Goal: Information Seeking & Learning: Learn about a topic

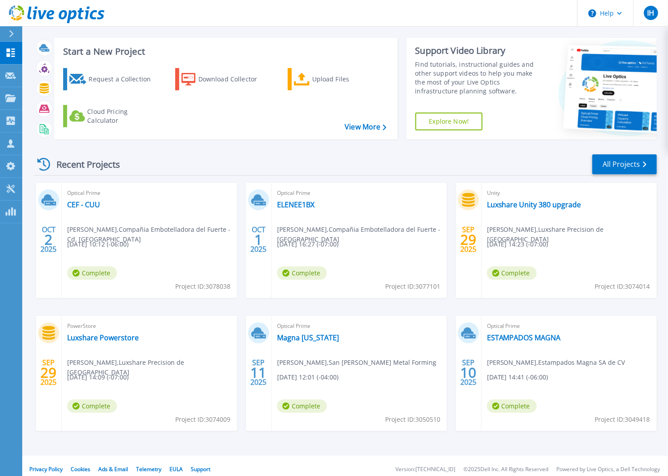
scroll to position [17, 0]
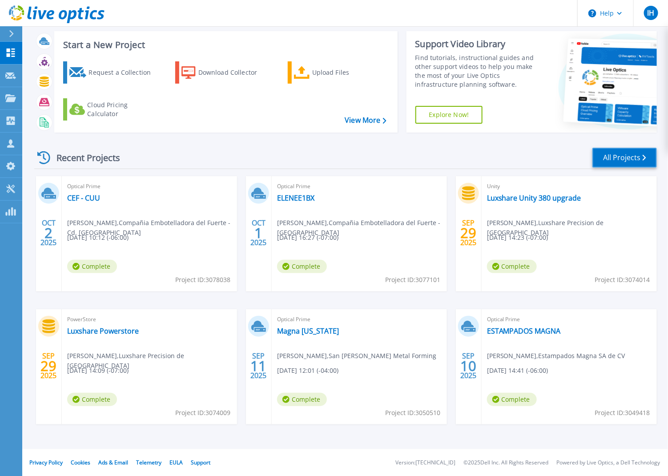
click at [614, 149] on link "All Projects" at bounding box center [625, 158] width 65 height 20
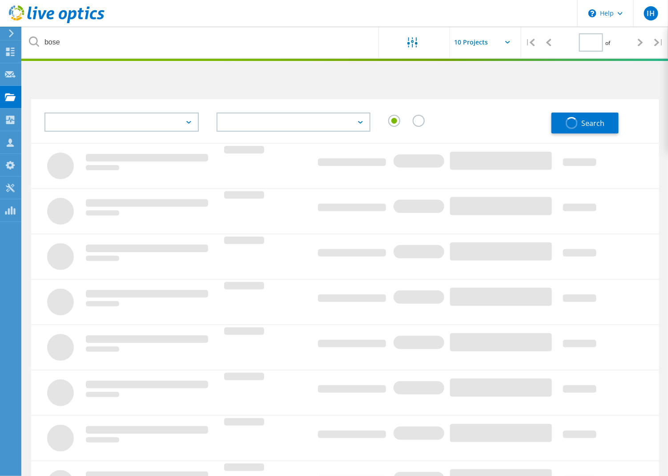
type input "1"
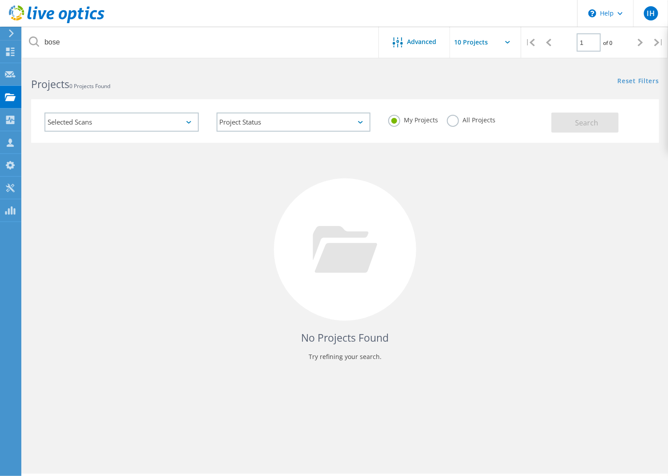
click at [250, 111] on div "Project Status In Progress Complete Published Anonymous Archived Error" at bounding box center [294, 122] width 172 height 37
click at [13, 55] on use at bounding box center [10, 52] width 8 height 8
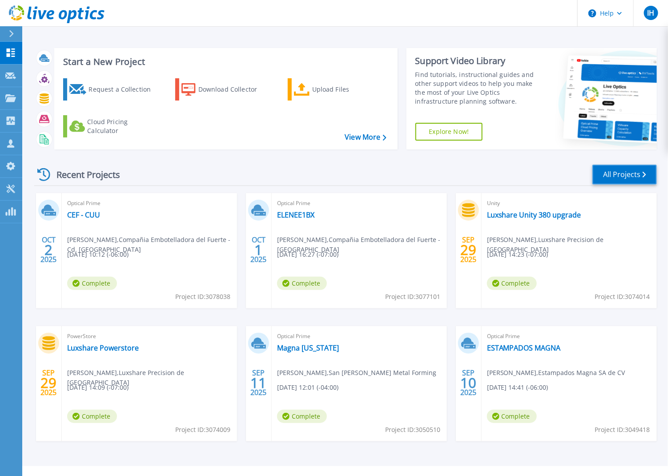
click at [612, 179] on link "All Projects" at bounding box center [625, 175] width 65 height 20
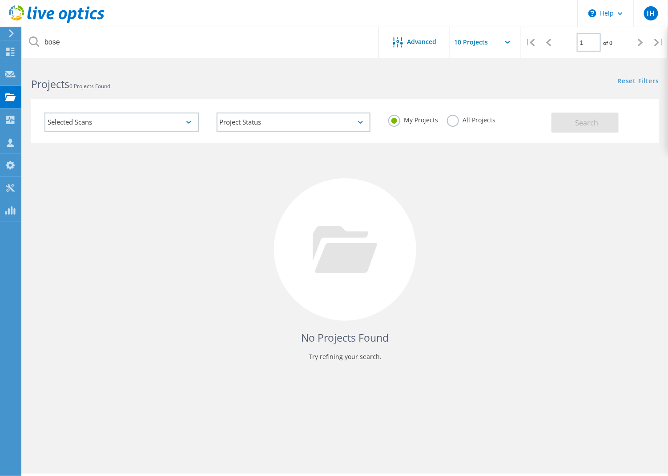
click at [371, 341] on h4 "No Projects Found" at bounding box center [345, 338] width 610 height 15
click at [448, 119] on label "All Projects" at bounding box center [471, 119] width 48 height 8
click at [0, 0] on input "All Projects" at bounding box center [0, 0] width 0 height 0
click at [577, 116] on button "Search" at bounding box center [585, 123] width 67 height 20
click at [509, 214] on div "No Projects Found Try refining your search." at bounding box center [345, 258] width 628 height 230
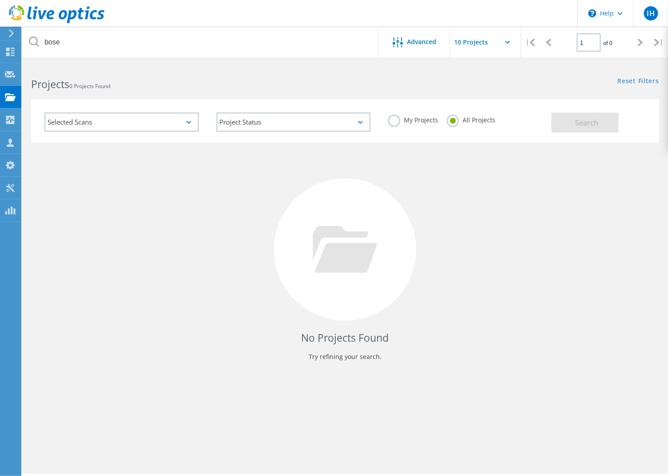
click at [150, 120] on div "Selected Scans" at bounding box center [121, 122] width 154 height 19
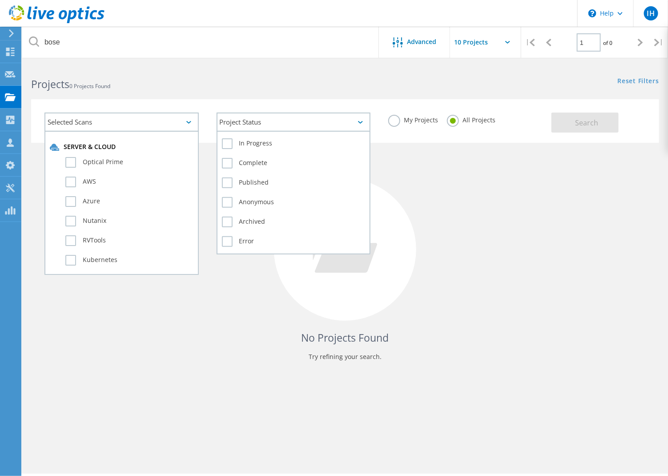
click at [298, 125] on div "Project Status" at bounding box center [294, 122] width 154 height 19
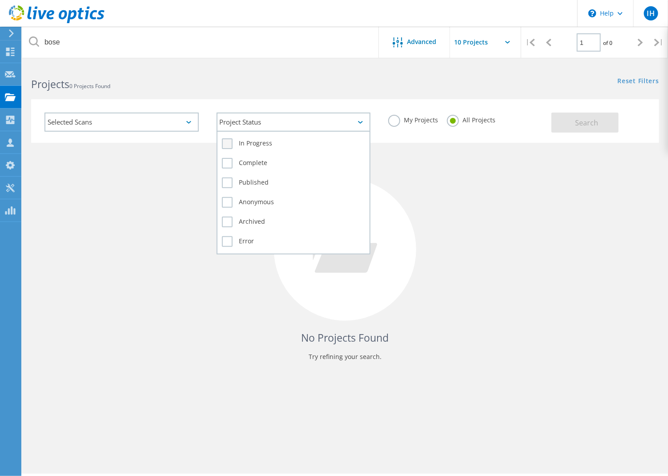
click at [275, 141] on label "In Progress" at bounding box center [294, 143] width 144 height 11
click at [0, 0] on input "In Progress" at bounding box center [0, 0] width 0 height 0
click at [229, 236] on label "Error" at bounding box center [294, 241] width 144 height 11
click at [0, 0] on input "Error" at bounding box center [0, 0] width 0 height 0
click at [229, 218] on label "Archived" at bounding box center [294, 222] width 144 height 11
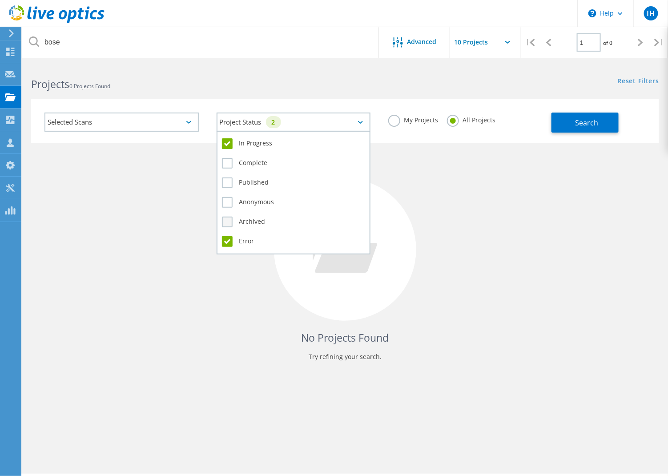
click at [0, 0] on input "Archived" at bounding box center [0, 0] width 0 height 0
click at [227, 197] on label "Anonymous" at bounding box center [294, 202] width 144 height 11
click at [0, 0] on input "Anonymous" at bounding box center [0, 0] width 0 height 0
click at [229, 181] on label "Published" at bounding box center [294, 182] width 144 height 11
click at [0, 0] on input "Published" at bounding box center [0, 0] width 0 height 0
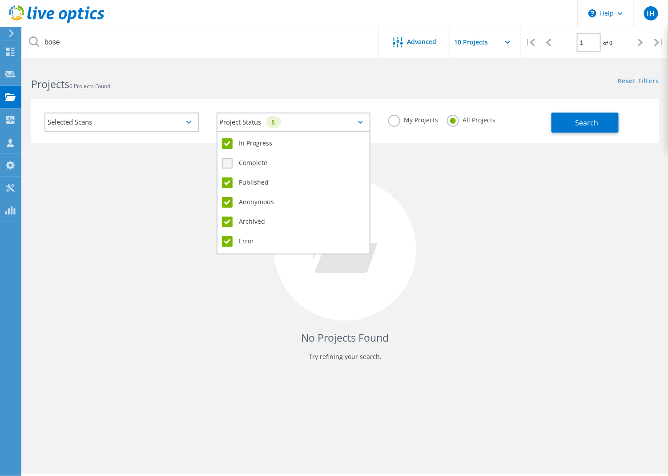
click at [228, 162] on label "Complete" at bounding box center [294, 163] width 144 height 11
click at [0, 0] on input "Complete" at bounding box center [0, 0] width 0 height 0
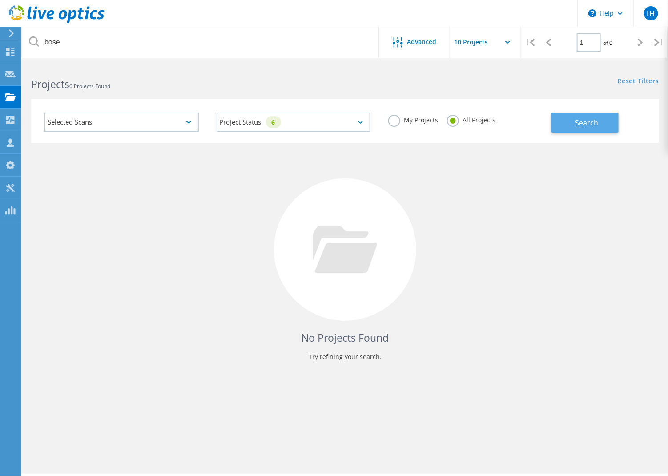
click at [584, 123] on span "Search" at bounding box center [586, 123] width 23 height 10
click at [406, 118] on label "My Projects" at bounding box center [413, 119] width 50 height 8
click at [0, 0] on input "My Projects" at bounding box center [0, 0] width 0 height 0
click at [406, 118] on label "My Projects" at bounding box center [413, 119] width 50 height 8
click at [0, 0] on input "My Projects" at bounding box center [0, 0] width 0 height 0
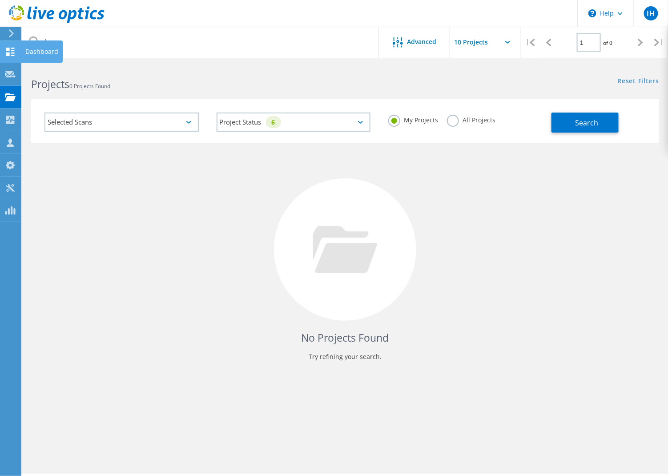
click at [10, 52] on icon at bounding box center [10, 52] width 11 height 8
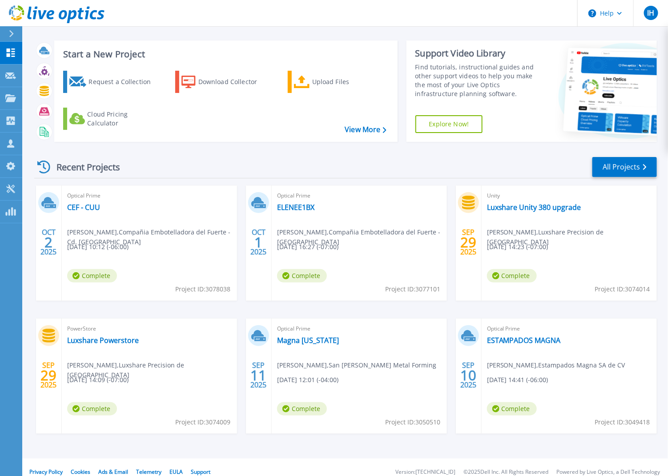
scroll to position [17, 0]
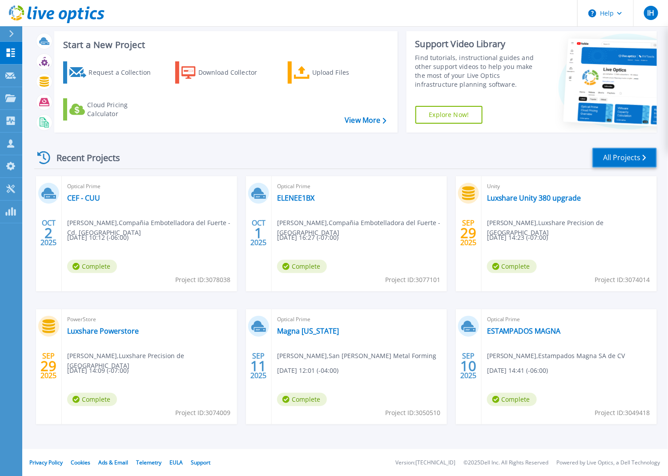
click at [639, 155] on link "All Projects" at bounding box center [625, 158] width 65 height 20
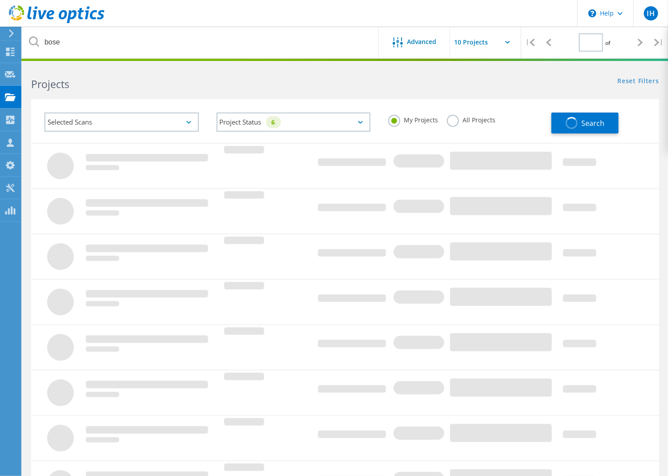
type input "1"
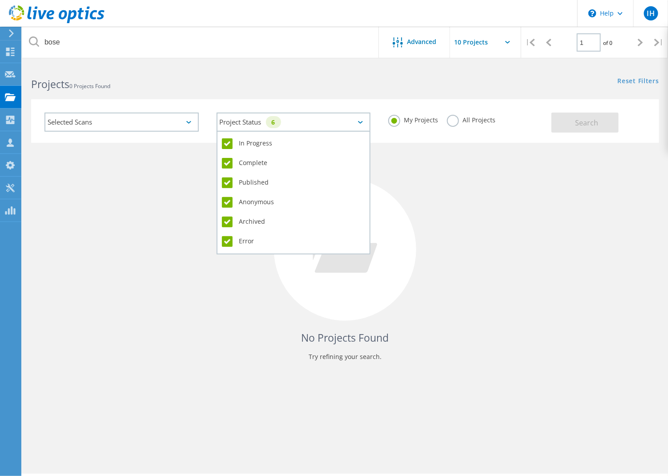
click at [359, 121] on icon at bounding box center [360, 122] width 5 height 3
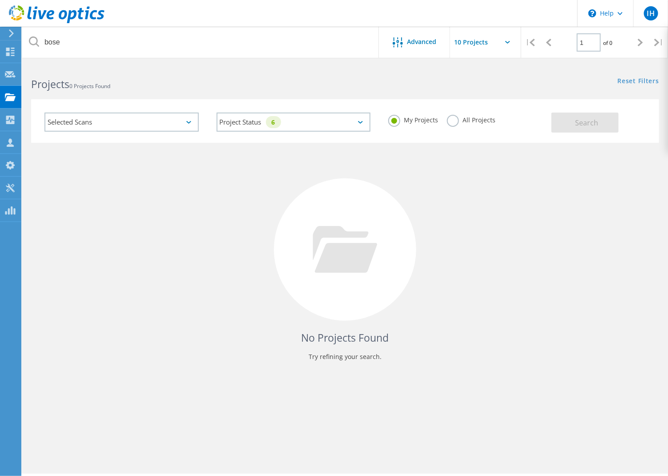
click at [458, 127] on div "All Projects" at bounding box center [471, 121] width 48 height 13
click at [453, 119] on label "All Projects" at bounding box center [471, 119] width 48 height 8
click at [0, 0] on input "All Projects" at bounding box center [0, 0] width 0 height 0
click at [163, 122] on div "Selected Scans" at bounding box center [121, 122] width 154 height 19
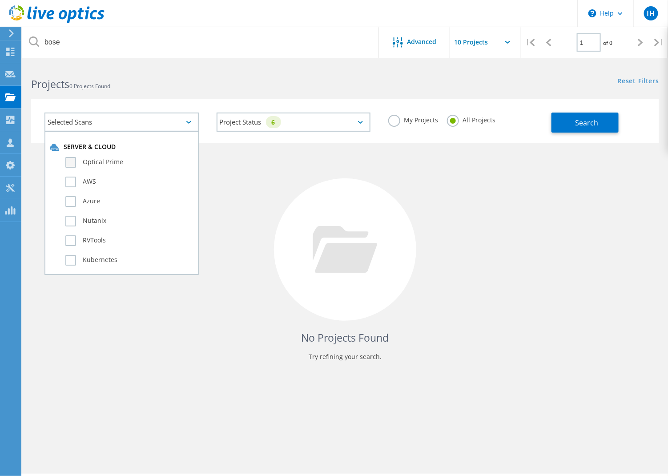
click at [109, 162] on label "Optical Prime" at bounding box center [129, 162] width 128 height 11
click at [0, 0] on input "Optical Prime" at bounding box center [0, 0] width 0 height 0
click at [592, 117] on button "Search" at bounding box center [585, 123] width 67 height 20
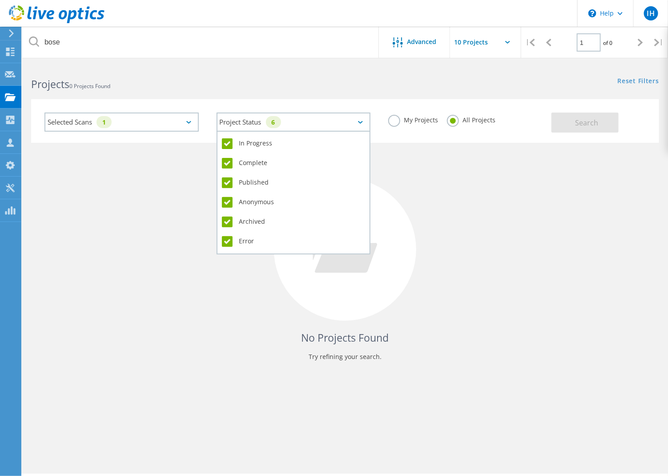
click at [361, 122] on icon at bounding box center [360, 122] width 5 height 3
click at [224, 144] on label "In Progress" at bounding box center [294, 143] width 144 height 11
click at [0, 0] on input "In Progress" at bounding box center [0, 0] width 0 height 0
click at [225, 158] on label "Complete" at bounding box center [294, 163] width 144 height 11
click at [0, 0] on input "Complete" at bounding box center [0, 0] width 0 height 0
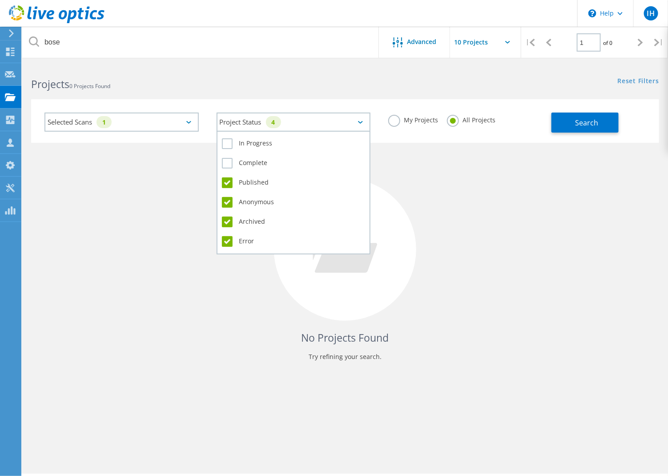
click at [228, 177] on label "Published" at bounding box center [294, 182] width 144 height 11
click at [0, 0] on input "Published" at bounding box center [0, 0] width 0 height 0
click at [228, 197] on label "Anonymous" at bounding box center [294, 202] width 144 height 11
click at [0, 0] on input "Anonymous" at bounding box center [0, 0] width 0 height 0
click at [229, 217] on label "Archived" at bounding box center [294, 222] width 144 height 11
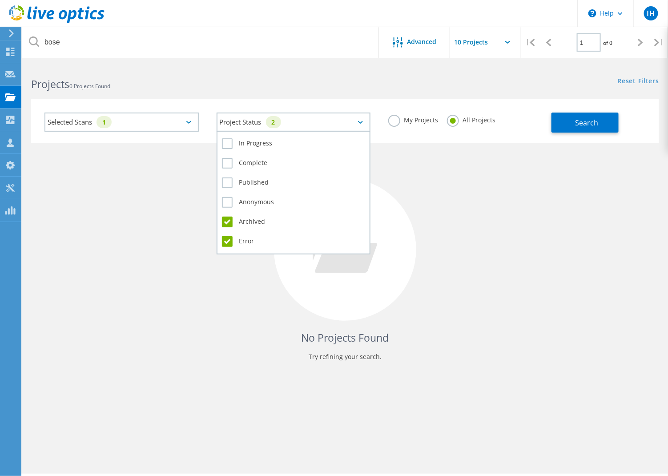
click at [0, 0] on input "Archived" at bounding box center [0, 0] width 0 height 0
click at [229, 236] on label "Error" at bounding box center [294, 241] width 144 height 11
click at [0, 0] on input "Error" at bounding box center [0, 0] width 0 height 0
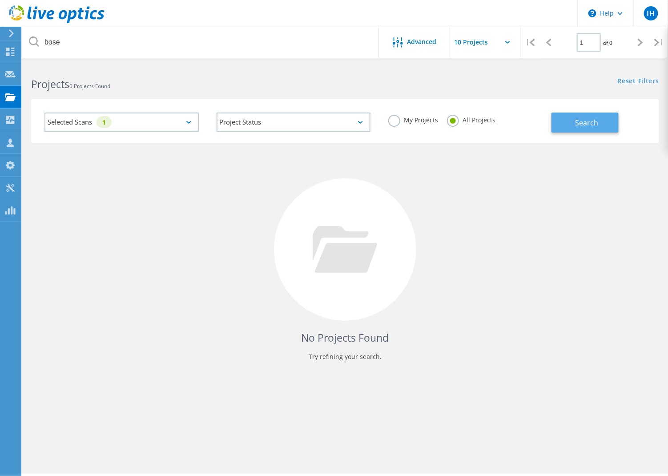
click at [593, 124] on span "Search" at bounding box center [586, 123] width 23 height 10
click at [653, 78] on link "Reset Filters" at bounding box center [638, 82] width 41 height 8
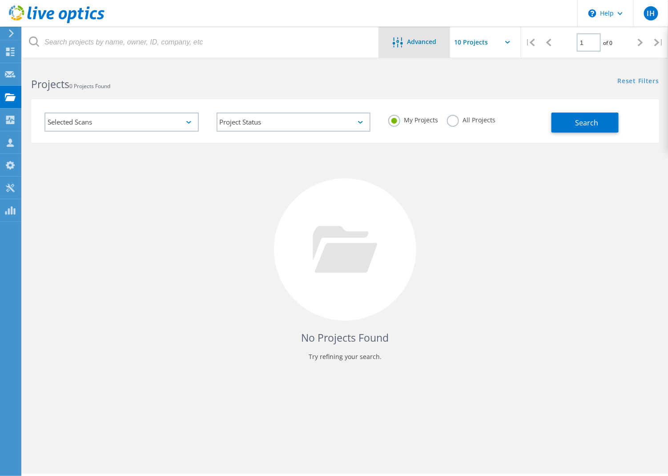
click at [396, 40] on icon at bounding box center [398, 42] width 10 height 10
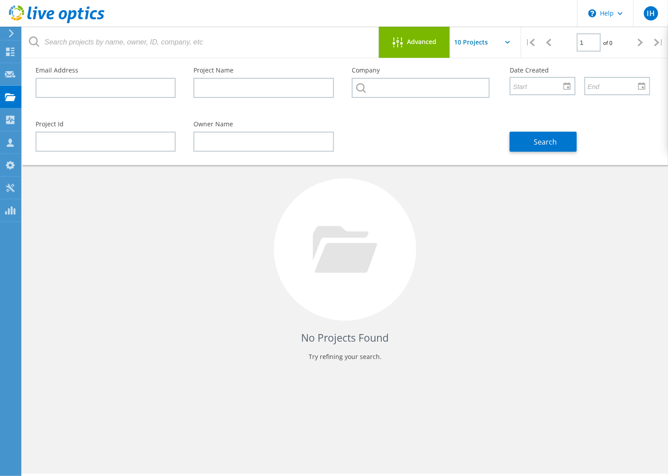
click at [486, 39] on input "text" at bounding box center [494, 42] width 89 height 31
click at [9, 49] on icon at bounding box center [10, 52] width 11 height 8
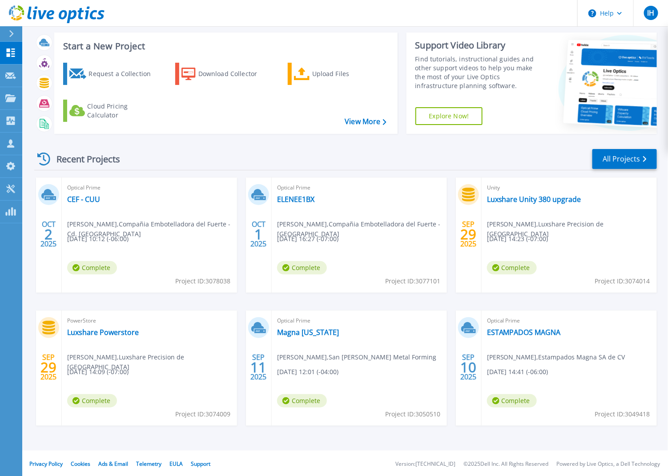
scroll to position [17, 0]
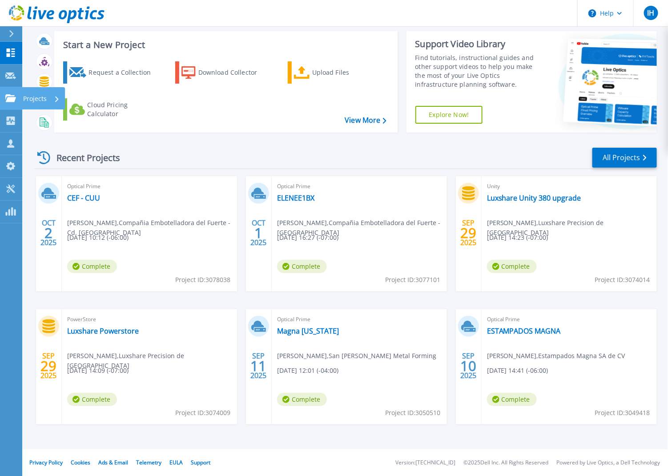
click at [11, 101] on icon at bounding box center [10, 98] width 11 height 8
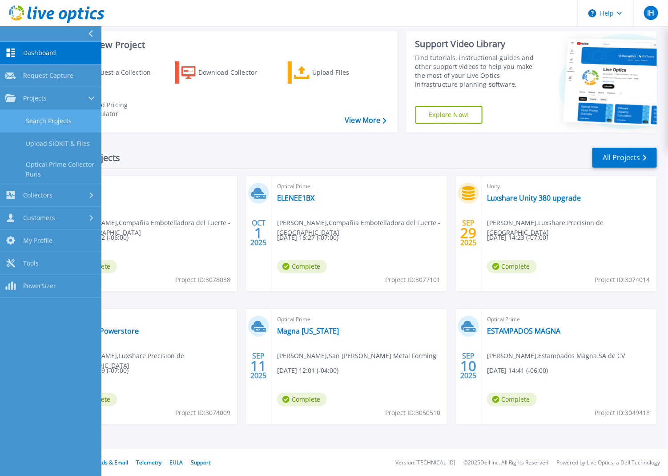
click at [73, 127] on link "Search Projects" at bounding box center [50, 121] width 101 height 23
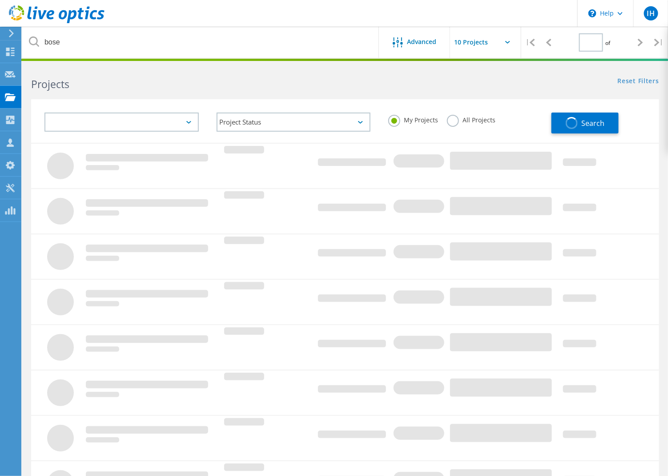
type input "1"
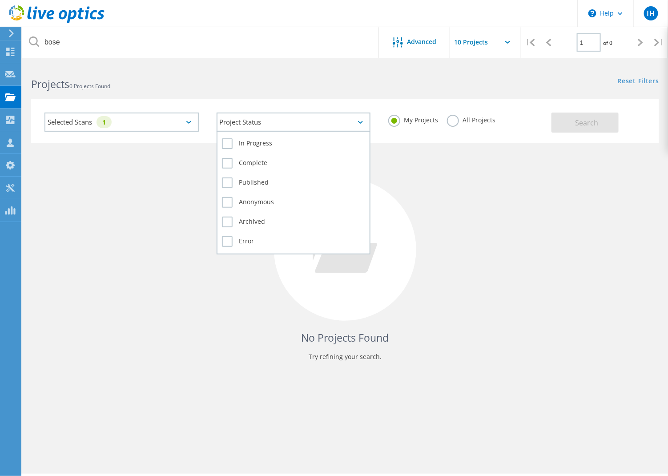
click at [310, 128] on div "Project Status" at bounding box center [294, 122] width 154 height 19
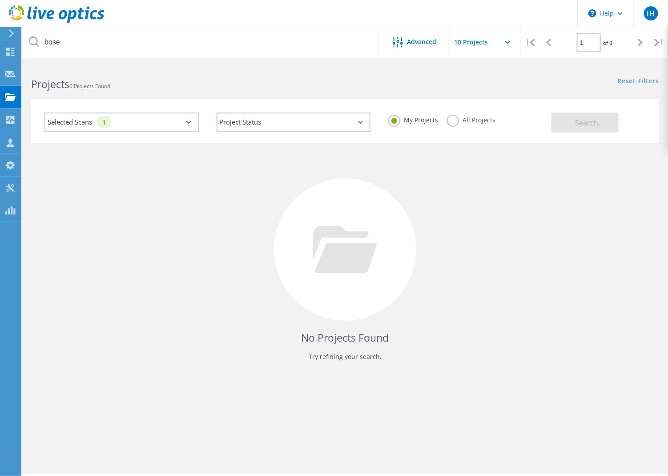
click at [448, 118] on label "All Projects" at bounding box center [471, 119] width 48 height 8
click at [0, 0] on input "All Projects" at bounding box center [0, 0] width 0 height 0
click at [585, 118] on span "Search" at bounding box center [586, 123] width 23 height 10
click at [30, 50] on div "Dashboard" at bounding box center [41, 51] width 33 height 6
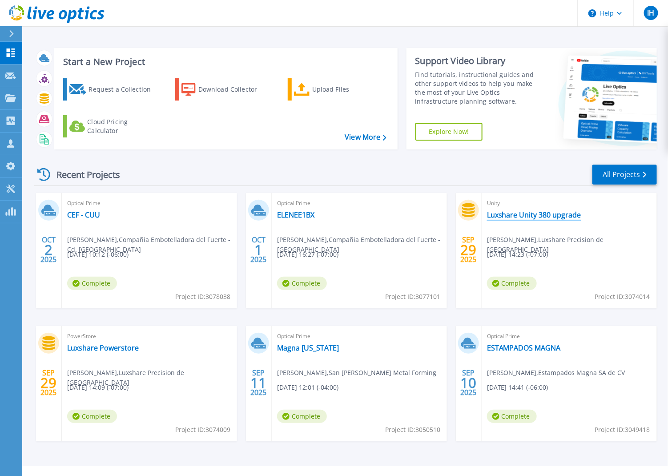
click at [514, 214] on link "Luxshare Unity 380 upgrade" at bounding box center [534, 214] width 94 height 9
click at [15, 141] on icon at bounding box center [10, 143] width 11 height 8
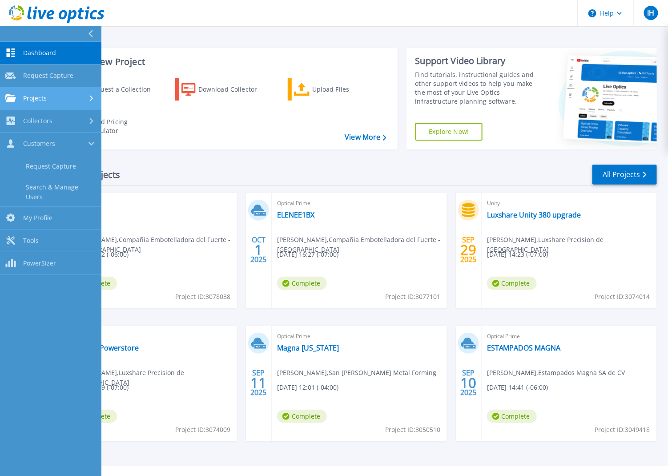
click at [56, 102] on link "Projects Projects" at bounding box center [50, 98] width 101 height 23
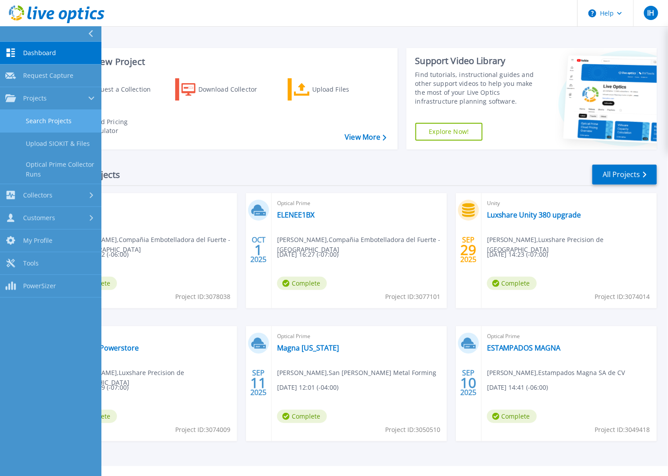
click at [54, 123] on link "Search Projects" at bounding box center [50, 121] width 101 height 23
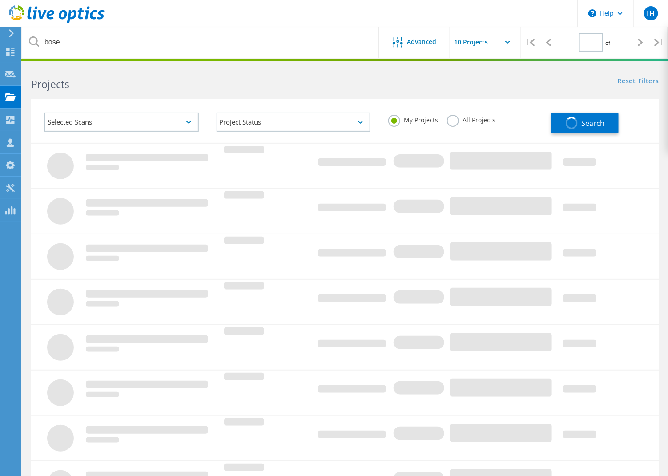
type input "1"
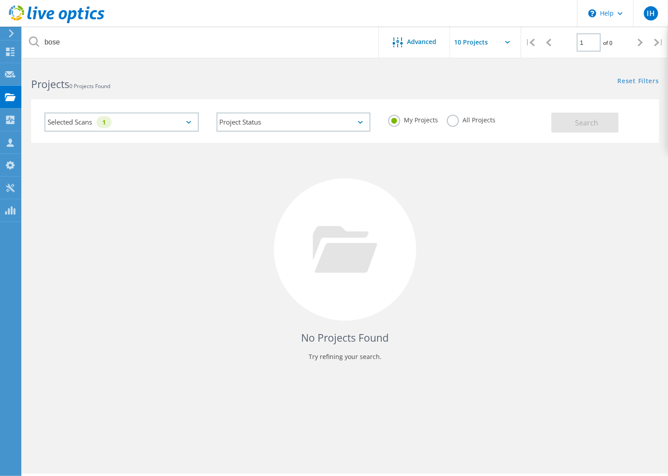
click at [78, 116] on div "Selected Scans 1" at bounding box center [121, 122] width 154 height 19
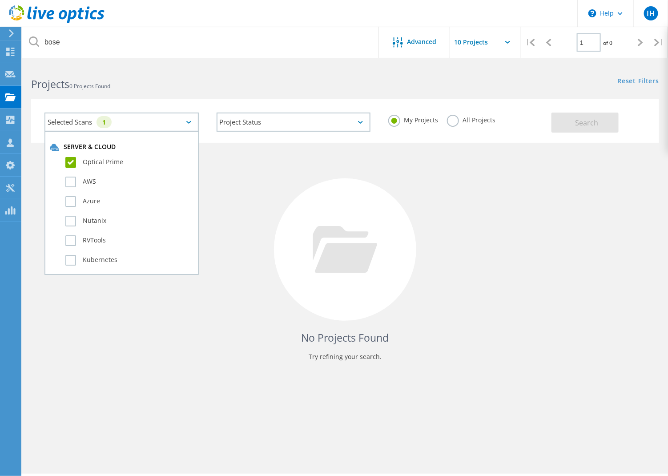
click at [67, 161] on label "Optical Prime" at bounding box center [129, 162] width 128 height 11
click at [0, 0] on input "Optical Prime" at bounding box center [0, 0] width 0 height 0
click at [591, 130] on button "Search" at bounding box center [585, 123] width 67 height 20
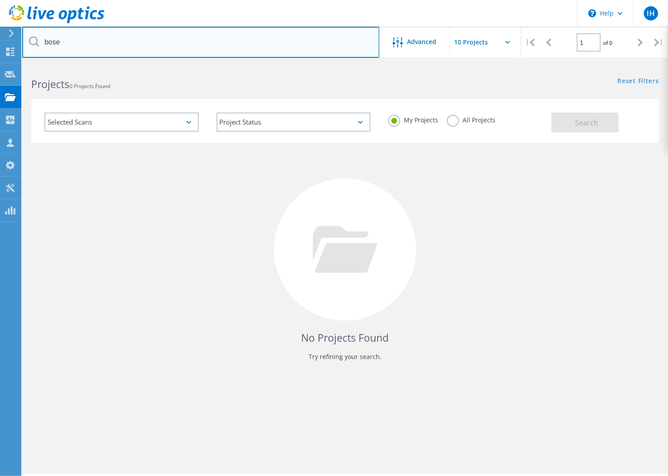
drag, startPoint x: 84, startPoint y: 42, endPoint x: -33, endPoint y: 27, distance: 117.9
click at [0, 27] on html "\n Help Explore Helpful Articles Contact Support IH Channel Partner [PERSON_NAM…" at bounding box center [334, 250] width 668 height 500
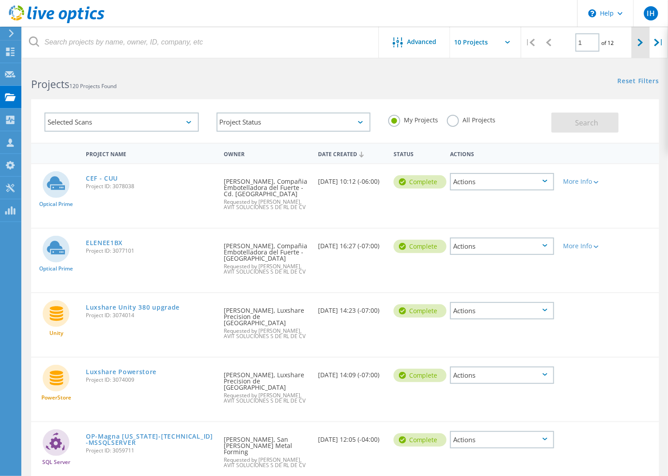
click at [640, 38] on div at bounding box center [641, 43] width 18 height 32
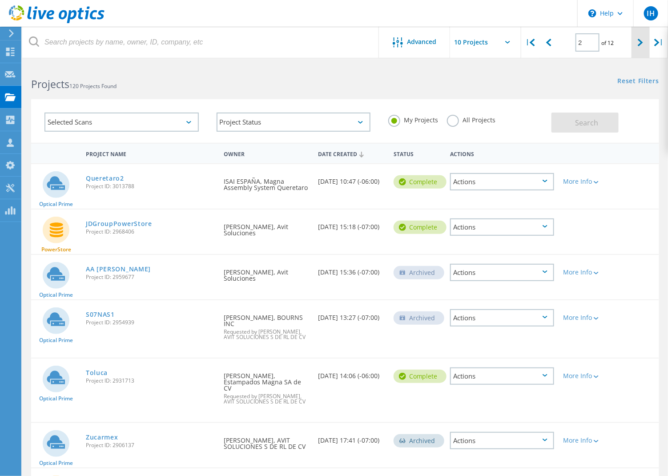
click at [635, 42] on div at bounding box center [641, 43] width 18 height 32
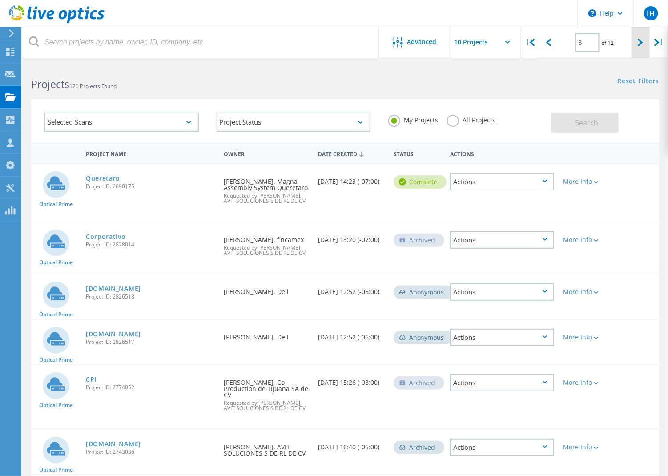
click at [639, 44] on icon at bounding box center [640, 43] width 5 height 8
type input "4"
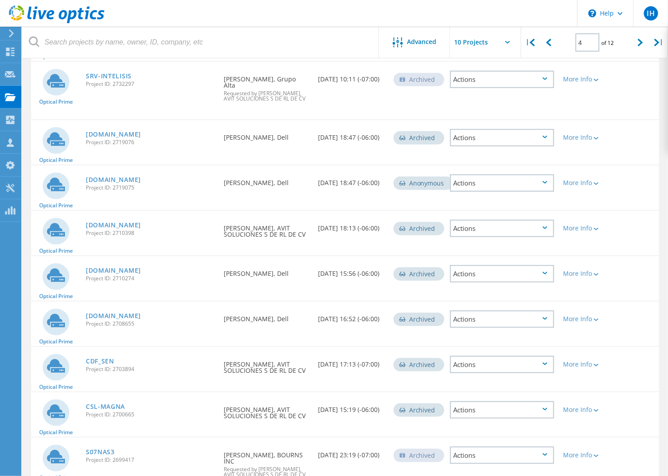
scroll to position [154, 0]
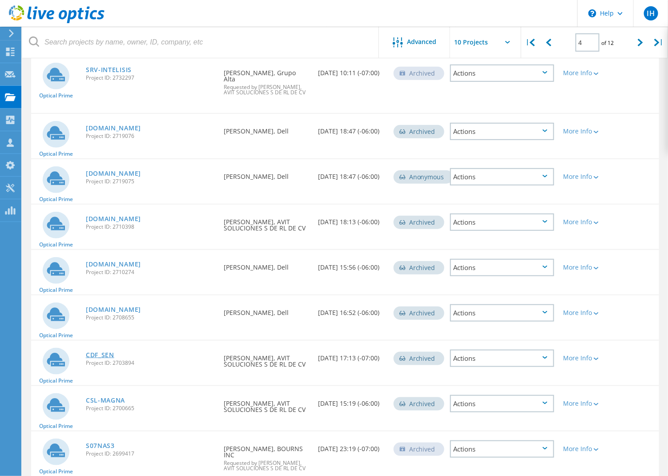
click at [109, 352] on link "CDF_SEN" at bounding box center [100, 355] width 28 height 6
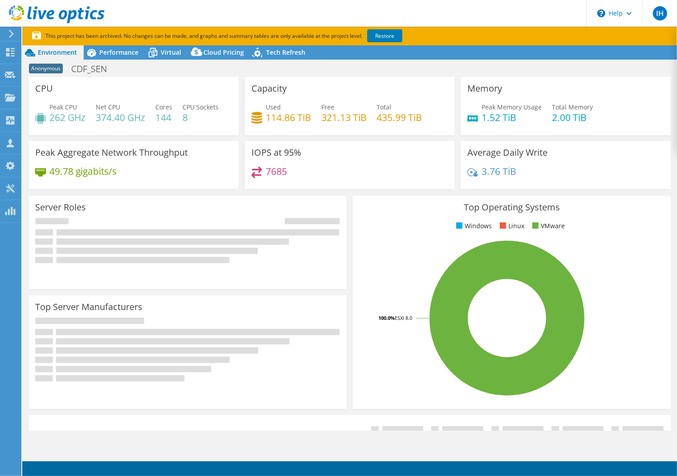
select select "USD"
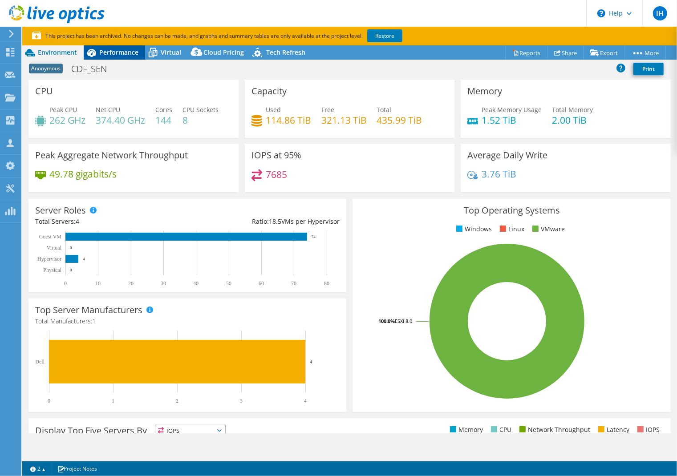
click at [121, 54] on span "Performance" at bounding box center [118, 52] width 39 height 8
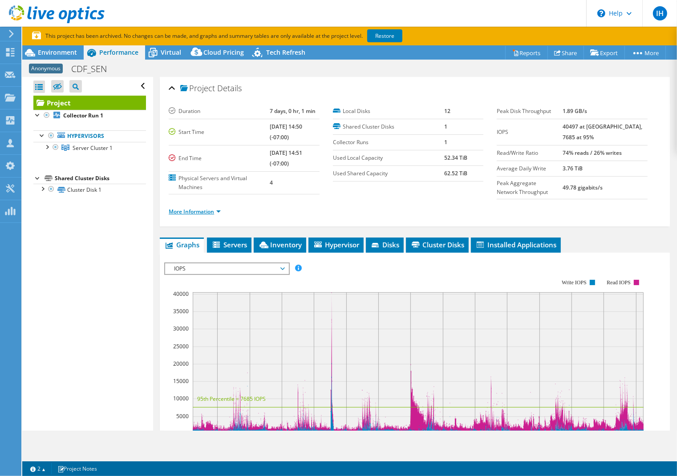
click at [209, 215] on link "More Information" at bounding box center [195, 212] width 52 height 8
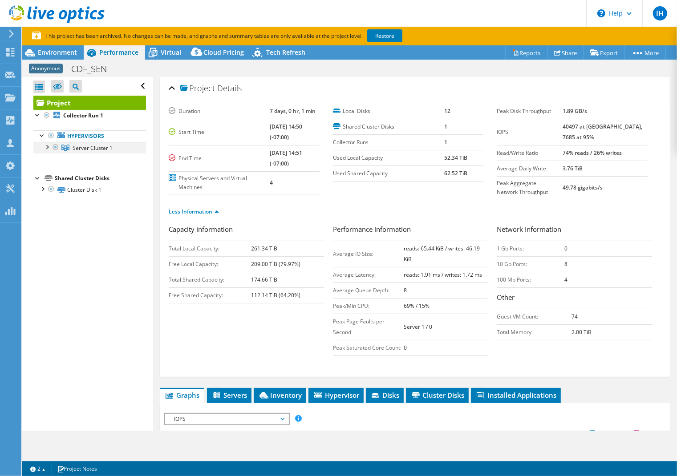
click at [45, 148] on div at bounding box center [46, 146] width 9 height 9
click at [42, 238] on div at bounding box center [42, 234] width 9 height 9
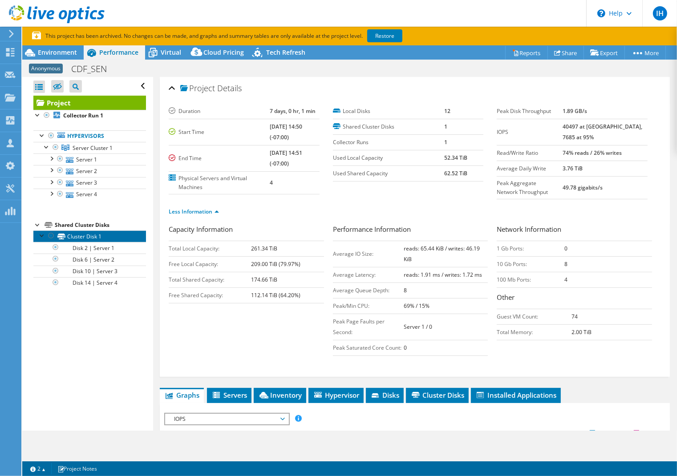
click at [89, 242] on link "Cluster Disk 1" at bounding box center [89, 236] width 113 height 12
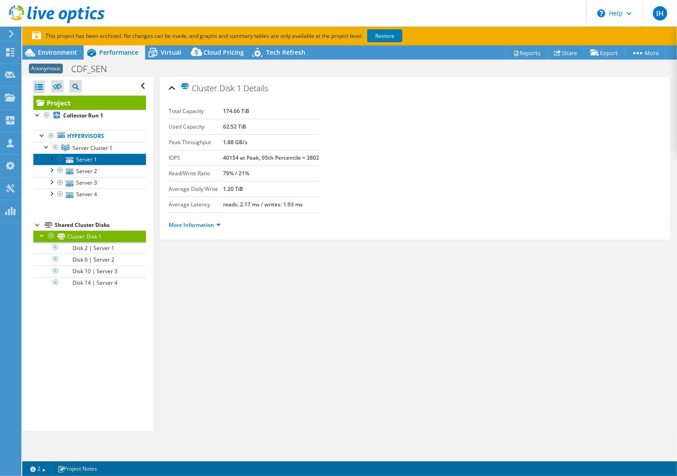
click at [90, 158] on link "Server 1" at bounding box center [89, 159] width 113 height 12
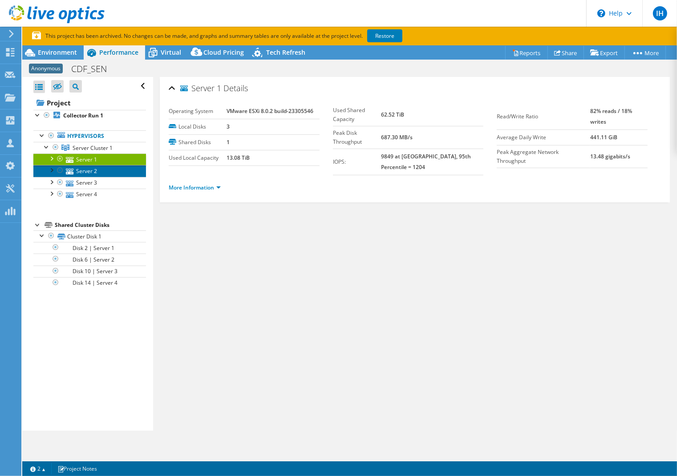
click at [87, 173] on link "Server 2" at bounding box center [89, 171] width 113 height 12
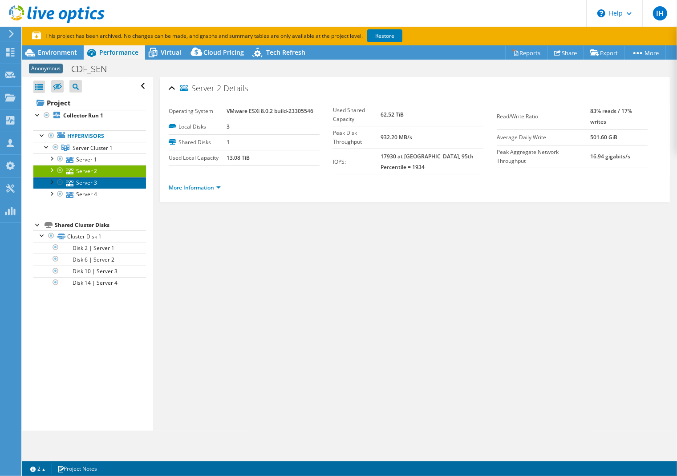
click at [85, 185] on link "Server 3" at bounding box center [89, 183] width 113 height 12
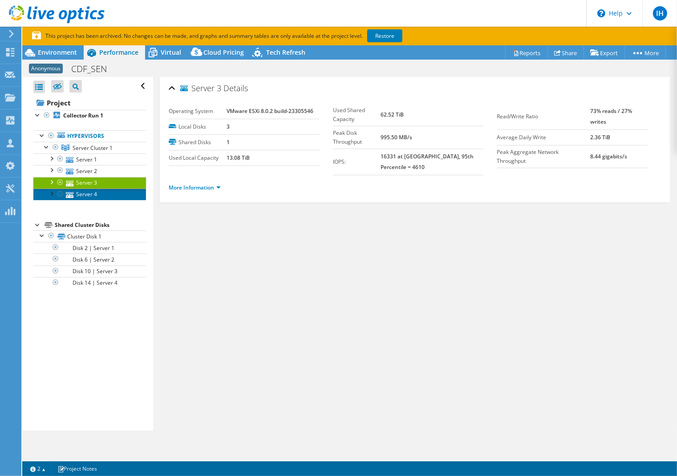
click at [85, 198] on link "Server 4" at bounding box center [89, 195] width 113 height 12
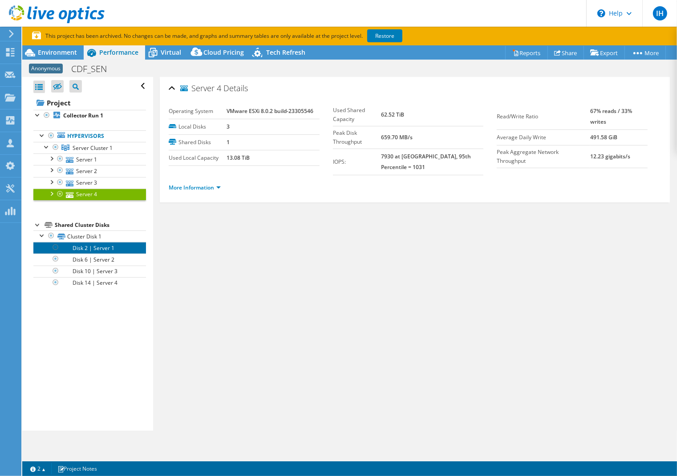
click at [84, 252] on link "Disk 2 | Server 1" at bounding box center [89, 248] width 113 height 12
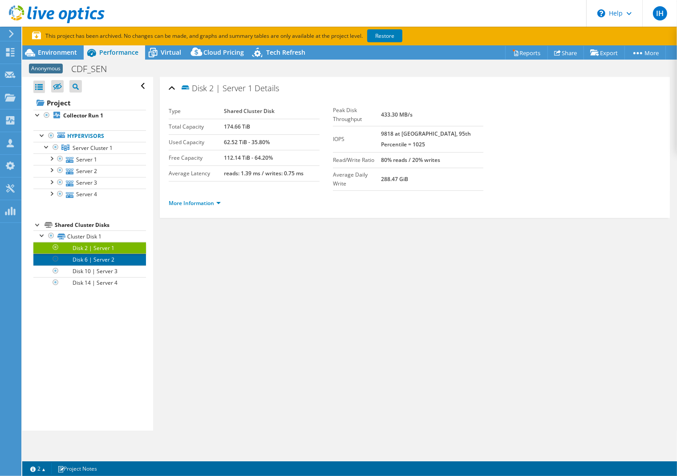
click at [82, 258] on link "Disk 6 | Server 2" at bounding box center [89, 260] width 113 height 12
click at [81, 265] on link "Disk 6 | Server 2" at bounding box center [89, 260] width 113 height 12
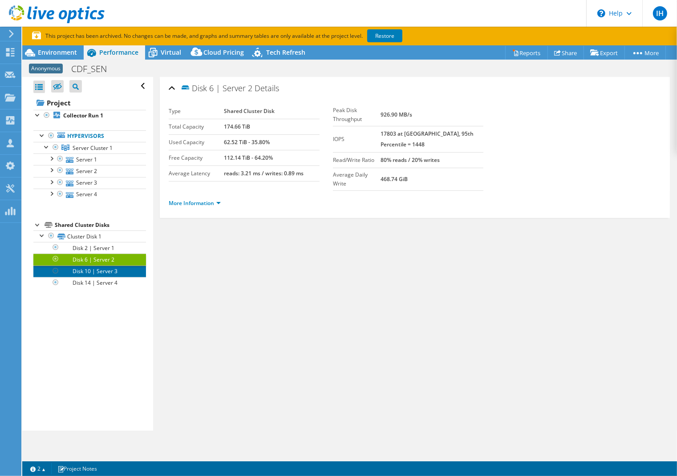
click at [82, 272] on link "Disk 10 | Server 3" at bounding box center [89, 272] width 113 height 12
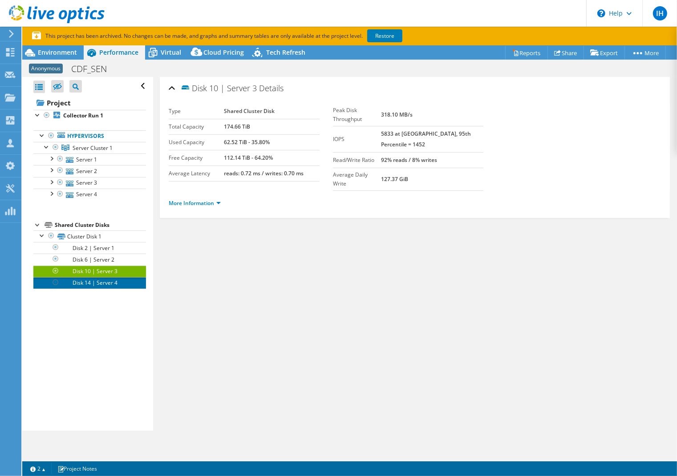
click at [84, 282] on link "Disk 14 | Server 4" at bounding box center [89, 283] width 113 height 12
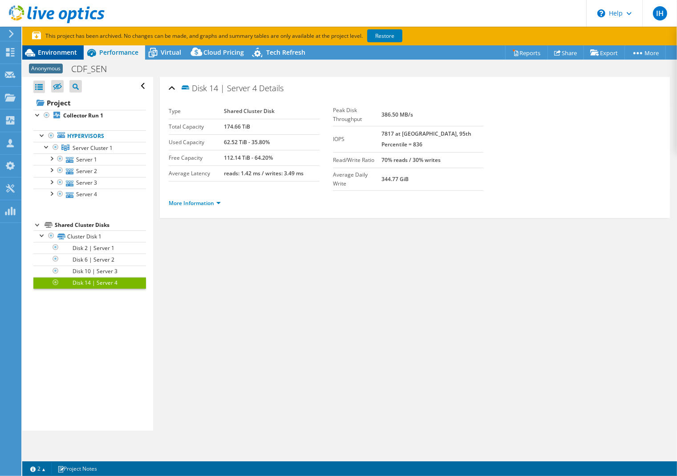
click at [58, 56] on span "Environment" at bounding box center [57, 52] width 39 height 8
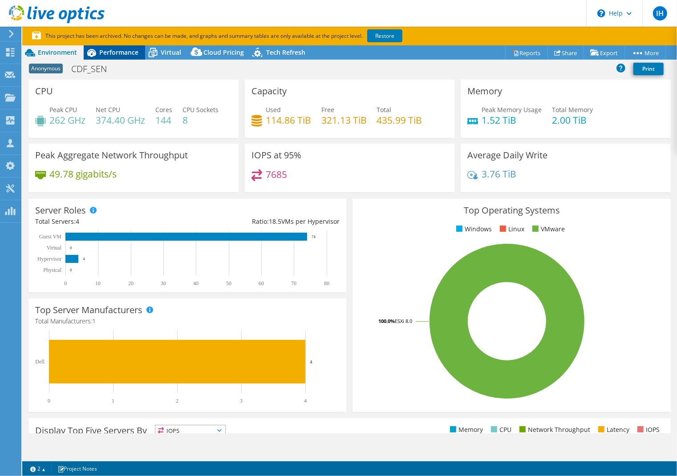
click at [115, 52] on span "Performance" at bounding box center [118, 52] width 39 height 8
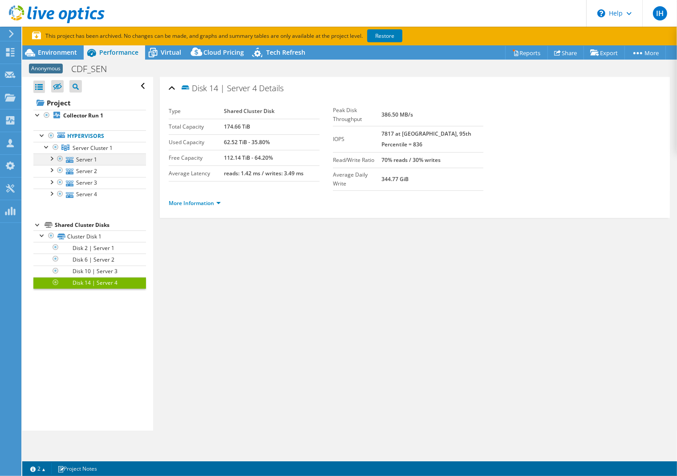
click at [51, 156] on div at bounding box center [51, 157] width 9 height 9
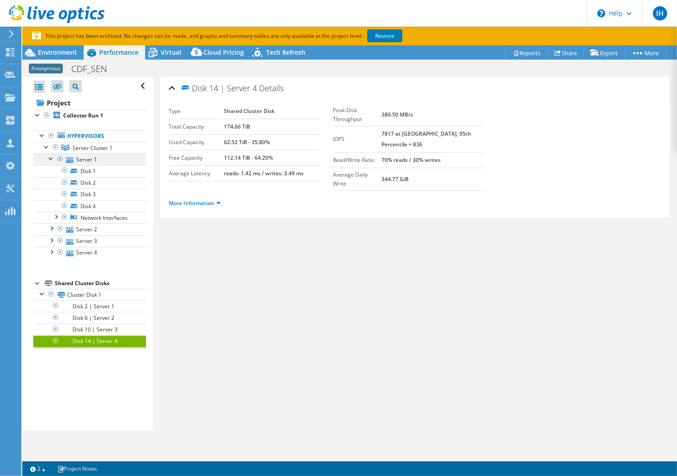
click at [51, 156] on div at bounding box center [51, 157] width 9 height 9
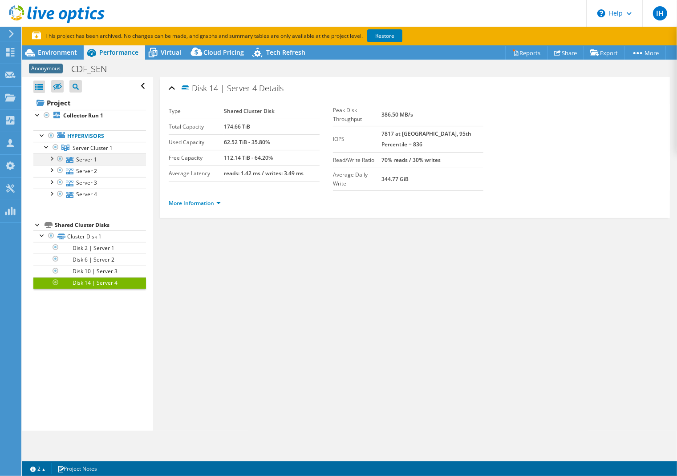
click at [51, 156] on div at bounding box center [51, 157] width 9 height 9
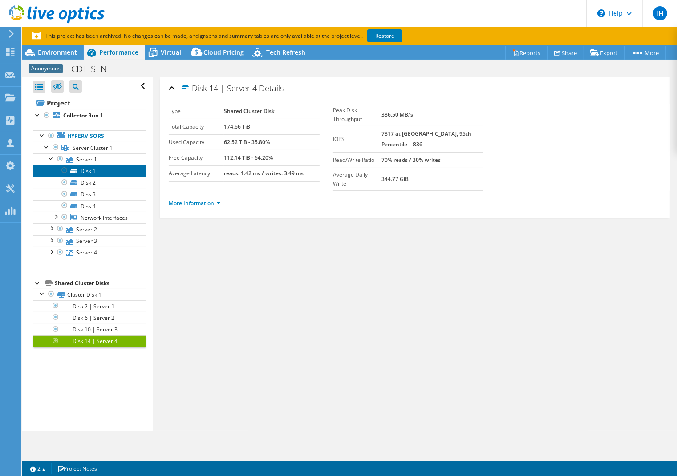
click at [76, 169] on icon at bounding box center [73, 171] width 7 height 4
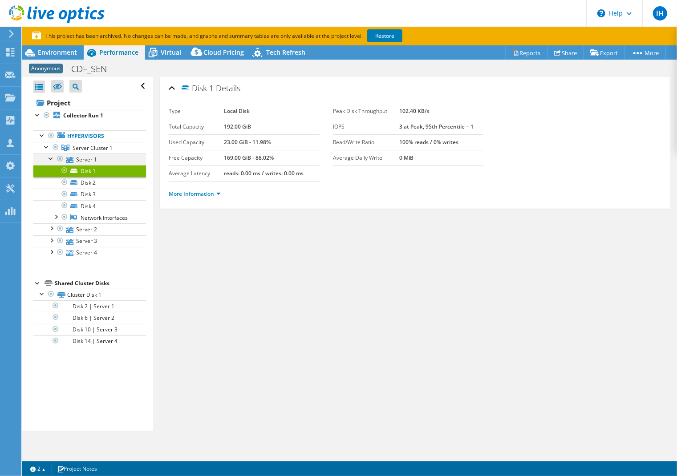
click at [52, 157] on div at bounding box center [51, 157] width 9 height 9
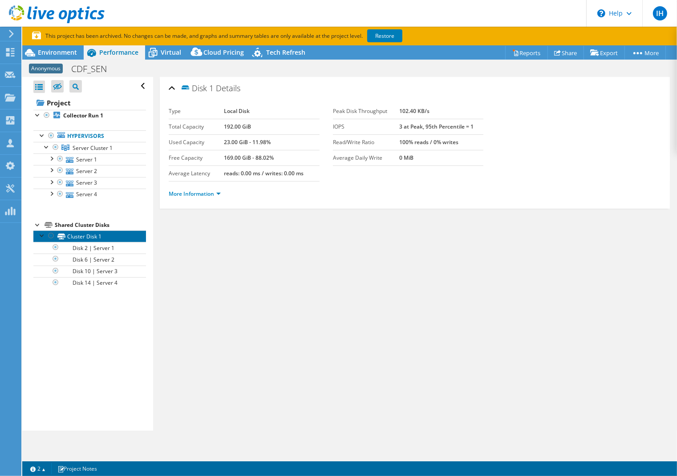
click at [95, 238] on link "Cluster Disk 1" at bounding box center [89, 236] width 113 height 12
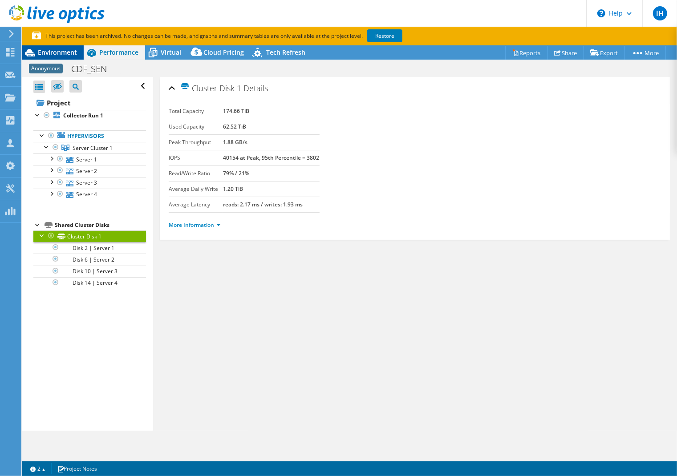
click at [64, 56] on span "Environment" at bounding box center [57, 52] width 39 height 8
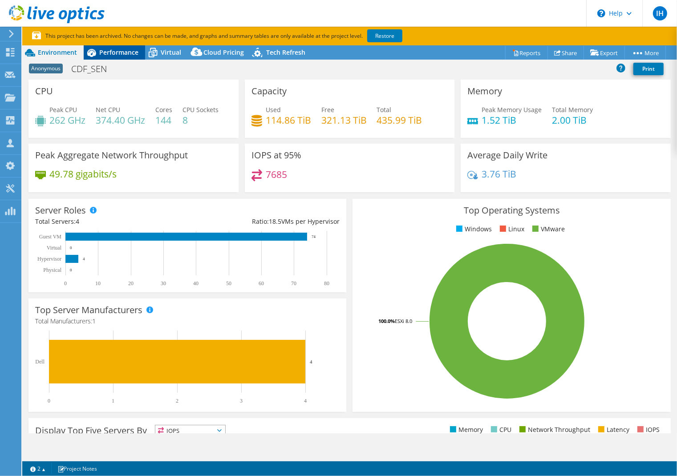
click at [105, 53] on span "Performance" at bounding box center [118, 52] width 39 height 8
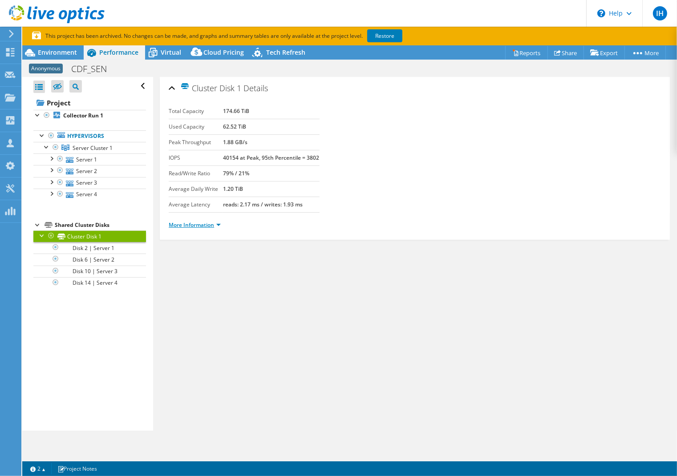
click at [220, 229] on link "More Information" at bounding box center [195, 225] width 52 height 8
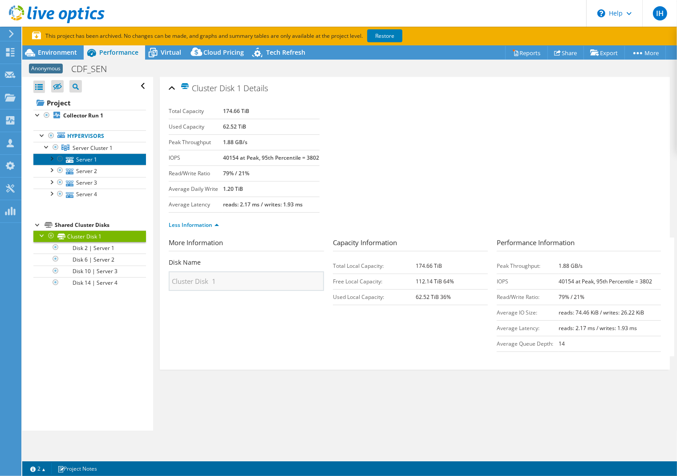
click at [98, 158] on link "Server 1" at bounding box center [89, 159] width 113 height 12
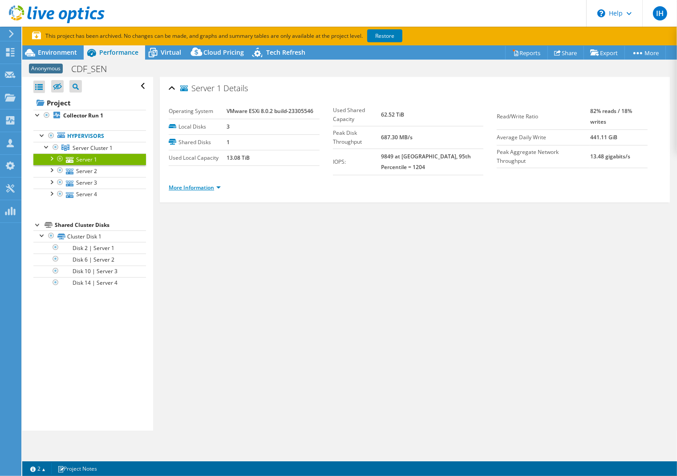
click at [213, 190] on link "More Information" at bounding box center [195, 188] width 52 height 8
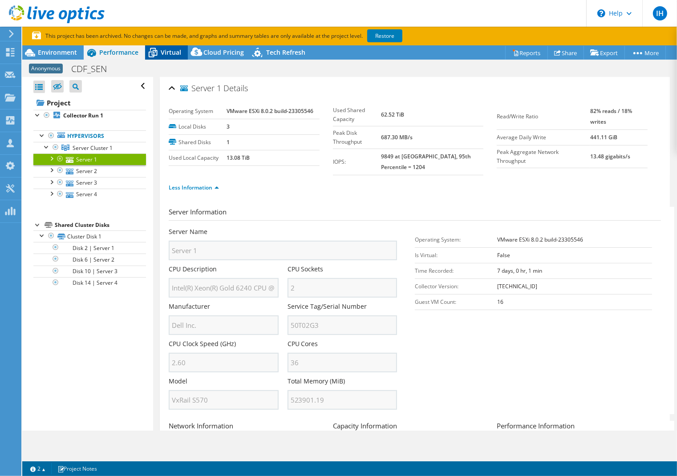
click at [171, 58] on div "Virtual" at bounding box center [166, 52] width 43 height 14
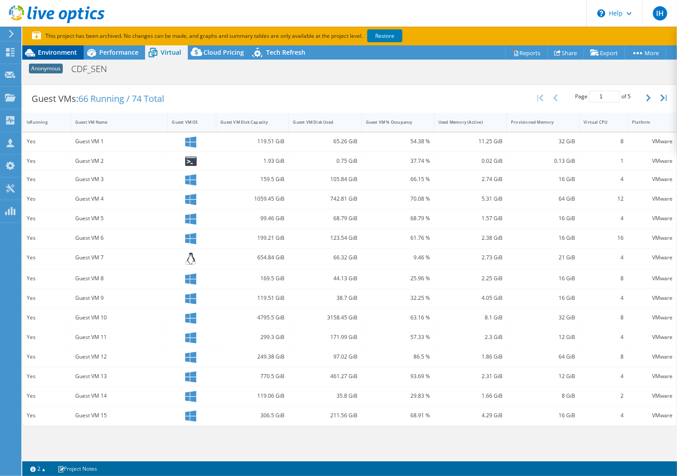
click at [64, 53] on span "Environment" at bounding box center [57, 52] width 39 height 8
